Goal: Use online tool/utility: Utilize a website feature to perform a specific function

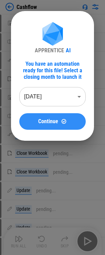
click at [54, 120] on span "Continue" at bounding box center [48, 122] width 20 height 6
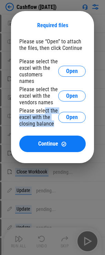
drag, startPoint x: 44, startPoint y: 107, endPoint x: 57, endPoint y: 119, distance: 17.6
click at [57, 119] on div "Please select the excel with the closing balance" at bounding box center [38, 118] width 39 height 20
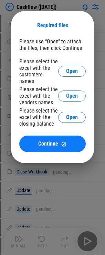
click at [32, 53] on div "Please use “Open” to attach the files, then click Continue Please select the ex…" at bounding box center [52, 95] width 67 height 114
click at [67, 69] on span "Open" at bounding box center [72, 72] width 12 height 6
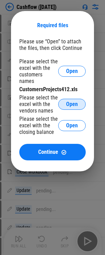
click at [70, 102] on span "Open" at bounding box center [72, 105] width 12 height 6
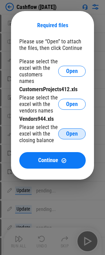
click at [71, 131] on span "Open" at bounding box center [72, 134] width 12 height 6
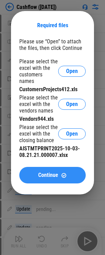
click at [62, 173] on img at bounding box center [64, 176] width 6 height 6
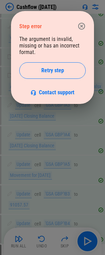
scroll to position [358, 0]
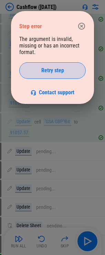
click at [33, 76] on button "Retry step" at bounding box center [52, 70] width 67 height 17
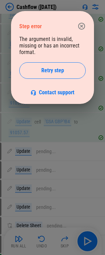
click at [33, 76] on button "Retry step" at bounding box center [52, 70] width 67 height 17
click at [81, 24] on icon "button" at bounding box center [82, 26] width 8 height 8
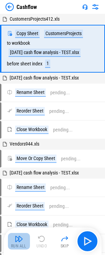
click at [18, 243] on img "button" at bounding box center [19, 239] width 8 height 8
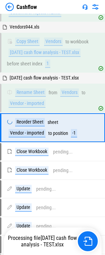
scroll to position [162, 0]
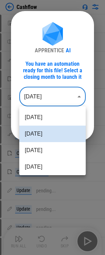
click at [57, 96] on body "Cashflow Move Or Copy Sheet pending... Rename Sheet pending... Reorder Sheet pe…" at bounding box center [52, 127] width 105 height 255
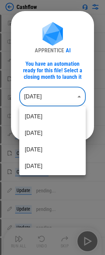
scroll to position [69, 0]
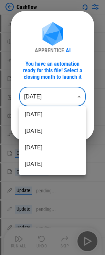
click at [46, 133] on li "May 2025" at bounding box center [52, 131] width 67 height 17
type input "********"
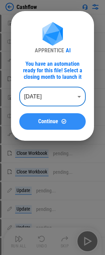
click at [54, 125] on button "Continue" at bounding box center [52, 121] width 67 height 17
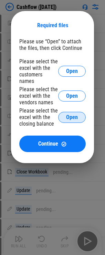
click at [79, 112] on button "Open" at bounding box center [72, 117] width 28 height 11
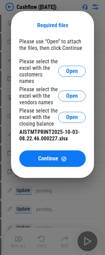
click at [76, 74] on div "Please select the excel with the customers names Open" at bounding box center [52, 71] width 67 height 26
click at [76, 71] on span "Open" at bounding box center [72, 72] width 12 height 6
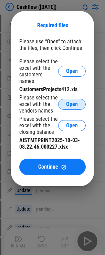
click at [71, 102] on span "Open" at bounding box center [72, 105] width 12 height 6
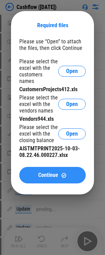
click at [66, 173] on img at bounding box center [64, 176] width 6 height 6
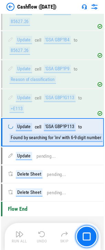
scroll to position [444, 0]
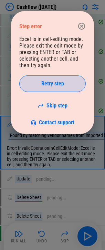
click at [61, 86] on span "Retry step" at bounding box center [52, 84] width 23 height 6
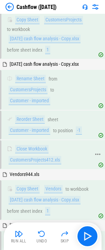
scroll to position [0, 0]
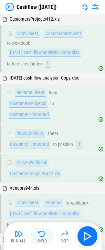
click at [40, 237] on img "button" at bounding box center [42, 234] width 8 height 8
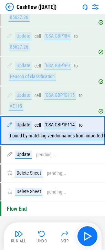
scroll to position [445, 0]
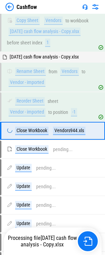
scroll to position [186, 0]
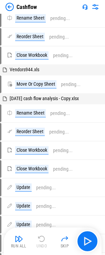
scroll to position [172, 0]
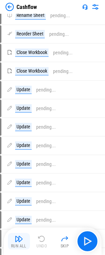
click at [18, 247] on div "Run All" at bounding box center [19, 246] width 16 height 4
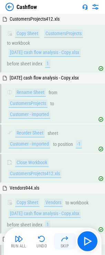
click at [61, 238] on img "button" at bounding box center [65, 239] width 8 height 8
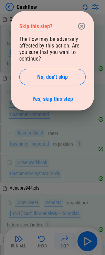
click at [61, 238] on div at bounding box center [52, 127] width 105 height 255
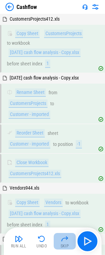
click at [61, 238] on img "button" at bounding box center [65, 239] width 8 height 8
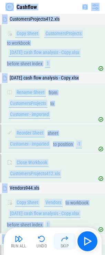
click at [61, 238] on img "button" at bounding box center [65, 239] width 8 height 8
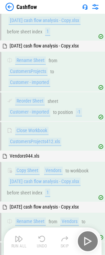
click at [44, 223] on body "Cashflow CustomersProjects412.xls Copy Sheet CustomersProjects to workbook [DAT…" at bounding box center [52, 95] width 105 height 255
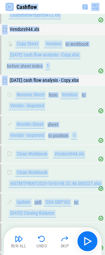
scroll to position [366, 0]
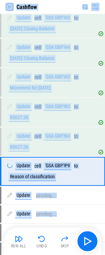
click at [44, 242] on img "button" at bounding box center [42, 239] width 8 height 8
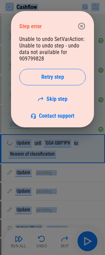
click at [44, 242] on div at bounding box center [52, 127] width 105 height 255
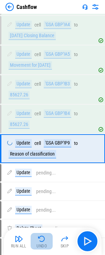
click at [44, 242] on img "button" at bounding box center [42, 239] width 8 height 8
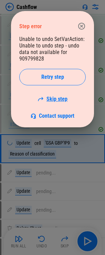
click at [58, 97] on link "Skip step" at bounding box center [53, 99] width 30 height 7
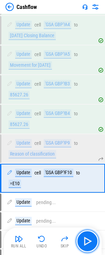
click at [84, 239] on img "button" at bounding box center [87, 241] width 11 height 11
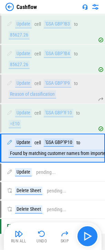
scroll to position [445, 0]
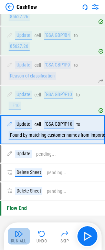
click at [22, 238] on img "button" at bounding box center [19, 234] width 8 height 8
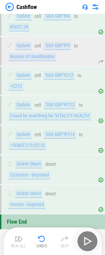
scroll to position [473, 0]
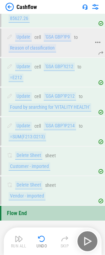
click at [70, 46] on div "Update cell 'GSA GBP'!P9 to Reason of classification" at bounding box center [49, 42] width 84 height 19
click at [70, 47] on div "Update cell 'GSA GBP'!P9 to Reason of classification" at bounding box center [49, 42] width 84 height 19
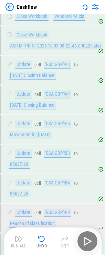
scroll to position [379, 0]
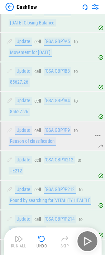
click at [70, 141] on div "Update cell 'GSA GBP'!P9 to Reason of classification" at bounding box center [49, 136] width 84 height 19
click at [68, 142] on div "Update cell 'GSA GBP'!P9 to Reason of classification" at bounding box center [49, 136] width 84 height 19
click at [98, 135] on icon at bounding box center [98, 136] width 6 height 6
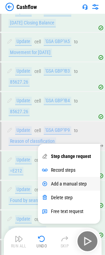
click at [68, 185] on div "Add a manual step" at bounding box center [69, 184] width 36 height 6
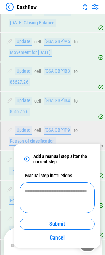
click at [68, 189] on textarea at bounding box center [57, 198] width 66 height 19
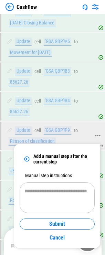
click at [17, 133] on div "Update" at bounding box center [23, 131] width 17 height 8
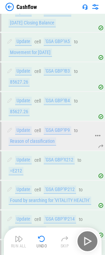
click at [90, 137] on div "Update cell 'GSA GBP'!P9 to Reason of classification" at bounding box center [49, 136] width 84 height 19
click at [82, 142] on div "Update cell 'GSA GBP'!P9 to Reason of classification" at bounding box center [49, 136] width 84 height 19
click at [98, 134] on icon at bounding box center [98, 136] width 6 height 6
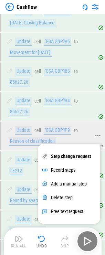
click at [74, 135] on div "Update cell 'GSA GBP'!P9 to Reason of classification" at bounding box center [49, 136] width 84 height 19
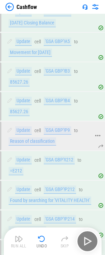
click at [63, 131] on div "'GSA GBP'!P9" at bounding box center [58, 131] width 28 height 8
click at [64, 130] on div "'GSA GBP'!P9" at bounding box center [58, 131] width 28 height 8
click at [60, 131] on div "'GSA GBP'!P9" at bounding box center [58, 131] width 28 height 8
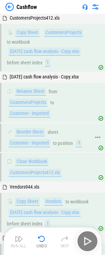
scroll to position [0, 0]
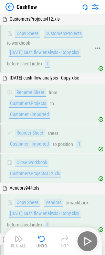
click at [59, 52] on div "[DATE] cash flow analysis - Copy.xlsx" at bounding box center [45, 53] width 72 height 8
click at [10, 50] on div "[DATE] cash flow analysis - Copy.xlsx" at bounding box center [45, 53] width 72 height 8
